Goal: Task Accomplishment & Management: Manage account settings

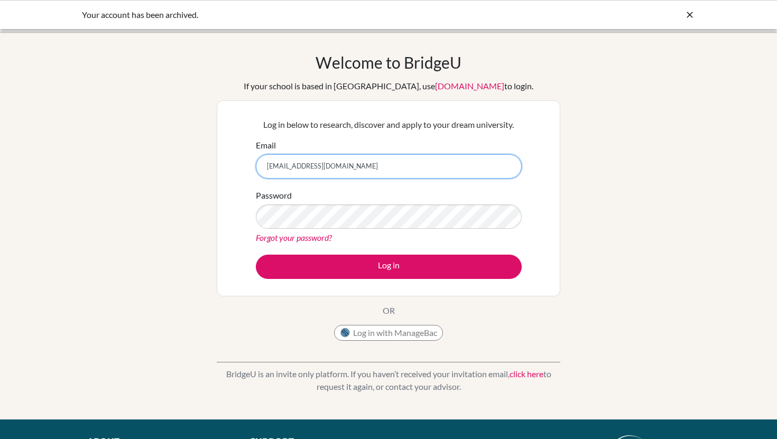
type input "mariangela.hu@isverona.com"
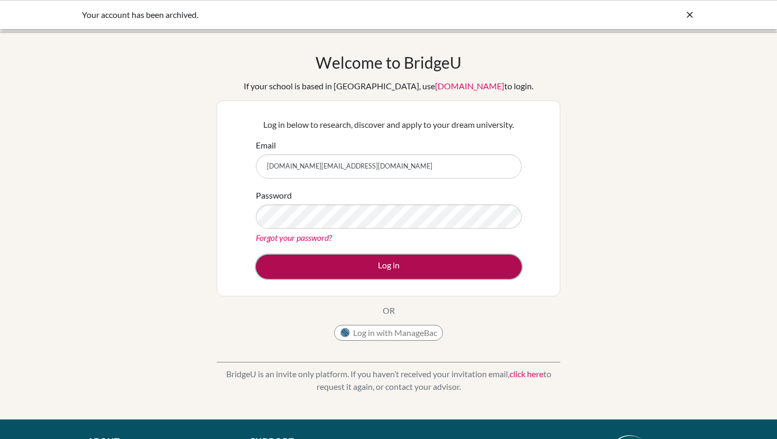
click at [368, 267] on button "Log in" at bounding box center [389, 267] width 266 height 24
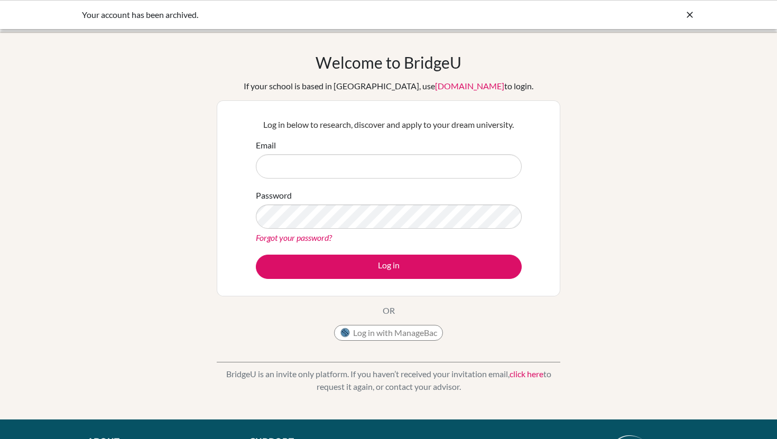
click at [689, 15] on icon at bounding box center [690, 15] width 11 height 11
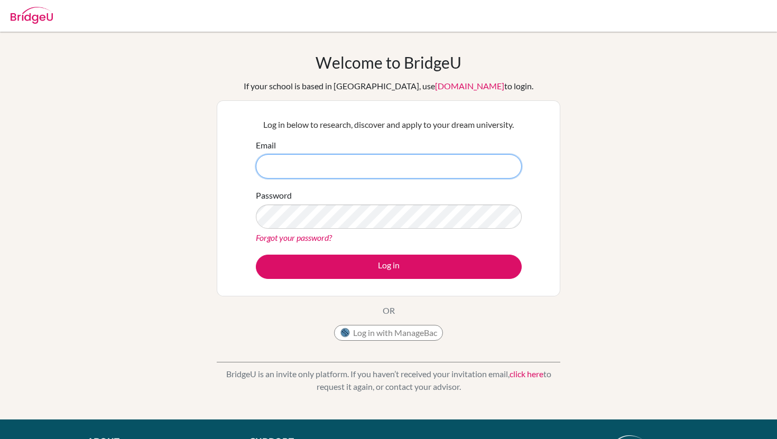
click at [343, 167] on input "Email" at bounding box center [389, 166] width 266 height 24
type input "mariangela.hu@isverona.com"
click at [354, 252] on form "Email mariangela.hu@isverona.com Password Forgot your password? Log in" at bounding box center [389, 209] width 266 height 140
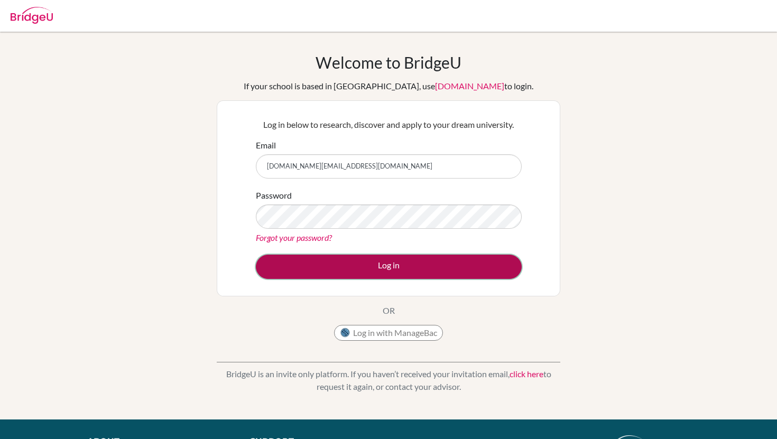
click at [354, 264] on button "Log in" at bounding box center [389, 267] width 266 height 24
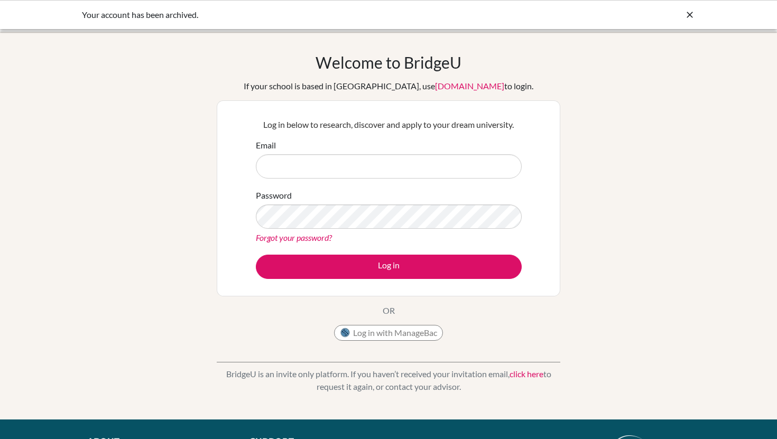
click at [529, 373] on link "click here" at bounding box center [527, 374] width 34 height 10
click at [360, 161] on input "Email" at bounding box center [389, 166] width 266 height 24
type input "mariangela.hu@isverona.com"
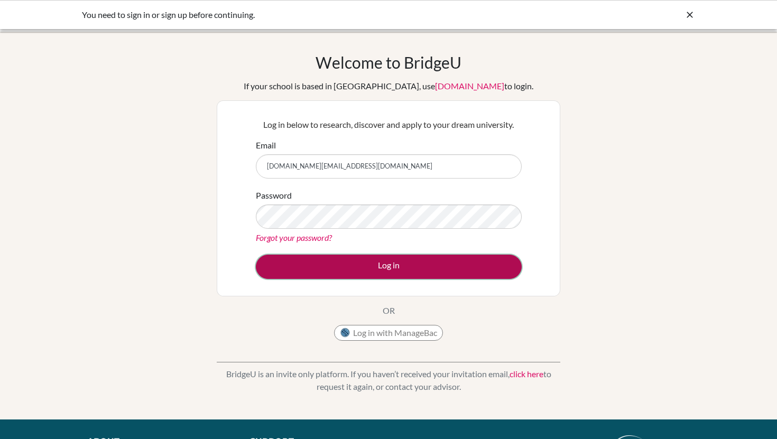
click at [347, 263] on button "Log in" at bounding box center [389, 267] width 266 height 24
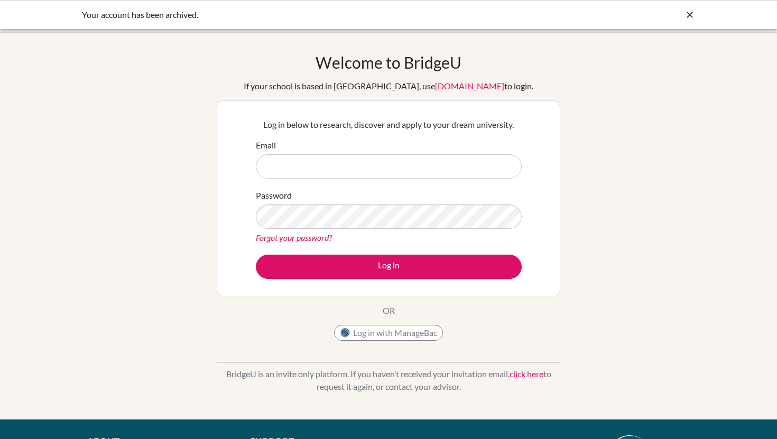
click at [150, 16] on div "Your account has been archived." at bounding box center [309, 14] width 455 height 13
click at [685, 17] on icon at bounding box center [690, 15] width 11 height 11
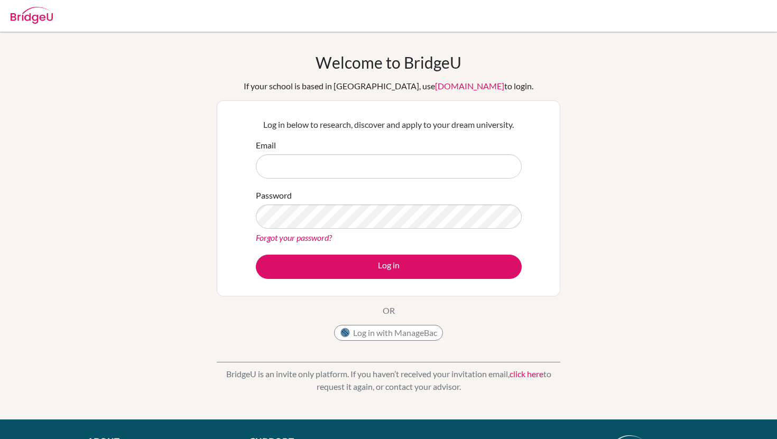
click at [43, 16] on img at bounding box center [32, 15] width 42 height 17
click at [313, 180] on form "Email Password Forgot your password? Log in" at bounding box center [389, 209] width 266 height 140
click at [316, 176] on input "Email" at bounding box center [389, 166] width 266 height 24
type input "mariangela.hu@isverona.com"
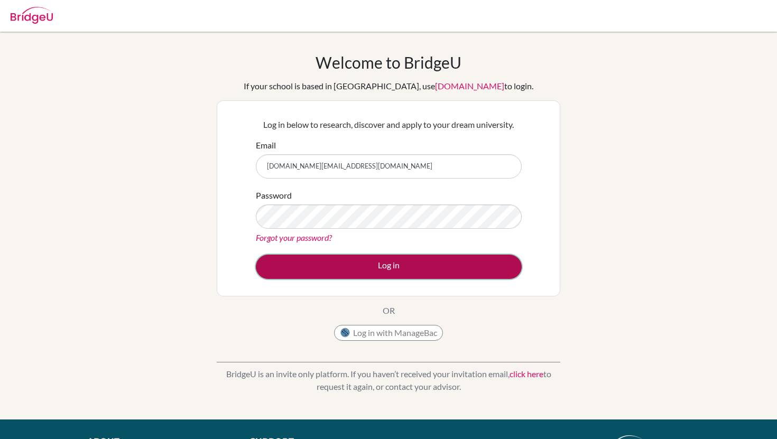
click at [327, 263] on button "Log in" at bounding box center [389, 267] width 266 height 24
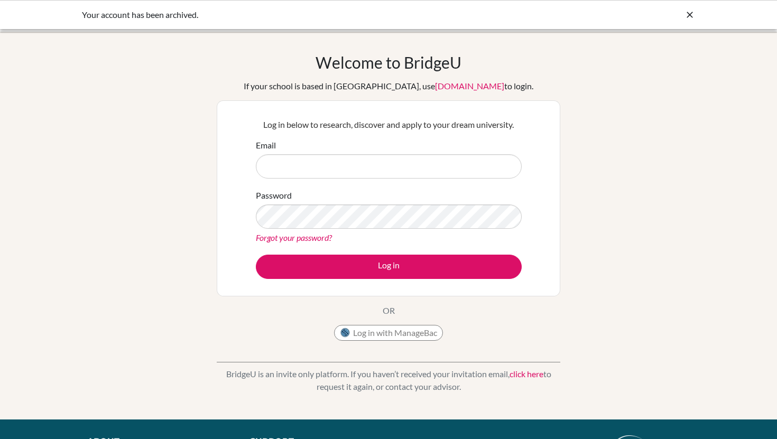
scroll to position [124, 0]
